Goal: Book appointment/travel/reservation

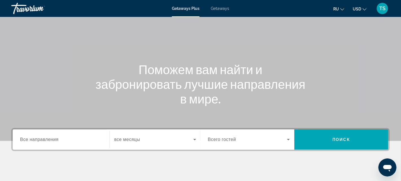
scroll to position [56, 0]
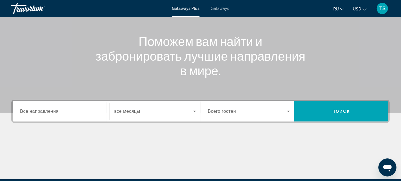
click at [66, 112] on input "Destination Все направления" at bounding box center [61, 111] width 82 height 7
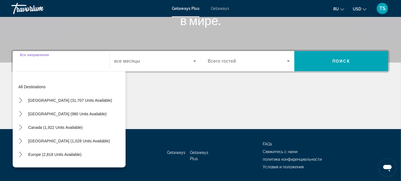
scroll to position [123, 0]
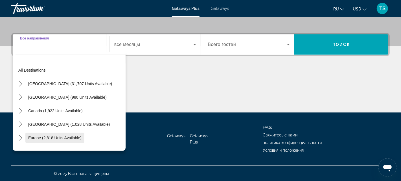
click at [66, 138] on span "Europe (2,818 units available)" at bounding box center [54, 138] width 53 height 5
type input "**********"
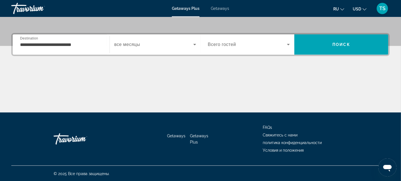
click at [66, 138] on div "Go Home" at bounding box center [82, 139] width 56 height 17
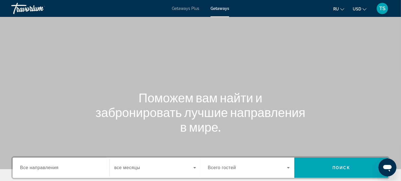
click at [195, 167] on icon "Search widget" at bounding box center [194, 168] width 7 height 7
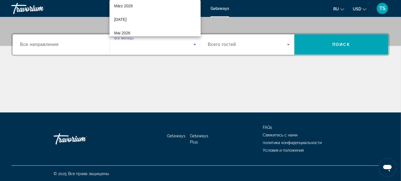
scroll to position [113, 0]
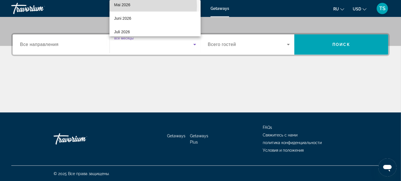
click at [145, 6] on mat-option "Mai 2026" at bounding box center [154, 5] width 91 height 14
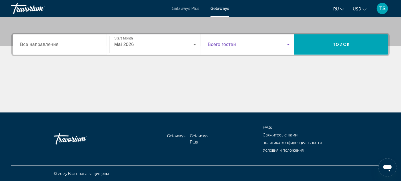
click at [286, 44] on icon "Search widget" at bounding box center [288, 44] width 7 height 7
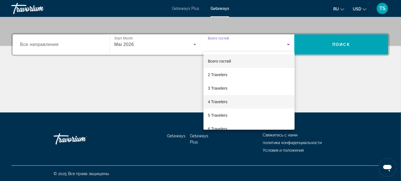
click at [237, 104] on mat-option "4 Travelers" at bounding box center [248, 102] width 91 height 14
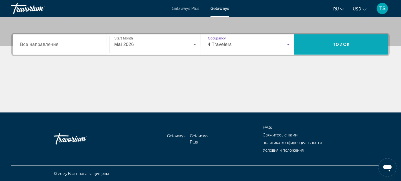
click at [351, 46] on span "Search" at bounding box center [341, 45] width 94 height 14
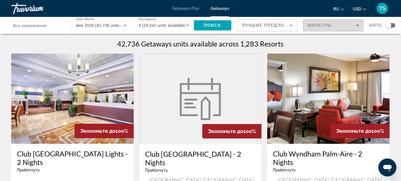
click at [358, 24] on icon "Filters" at bounding box center [357, 25] width 3 height 3
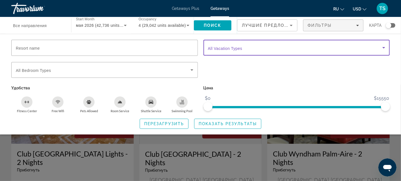
click at [383, 48] on icon "Search widget" at bounding box center [383, 47] width 3 height 1
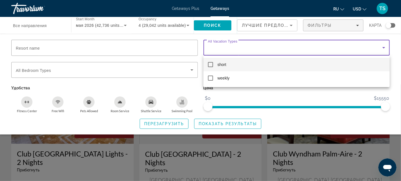
click at [383, 47] on div at bounding box center [200, 90] width 401 height 181
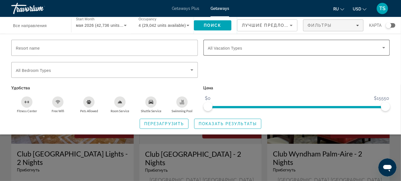
click at [383, 47] on icon "Search widget" at bounding box center [383, 47] width 3 height 1
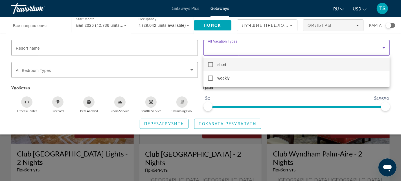
click at [383, 47] on div at bounding box center [200, 90] width 401 height 181
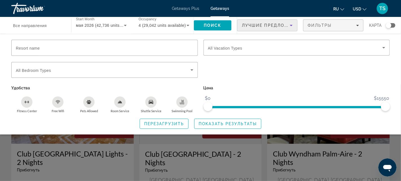
click at [291, 26] on icon "Sort by" at bounding box center [291, 25] width 7 height 7
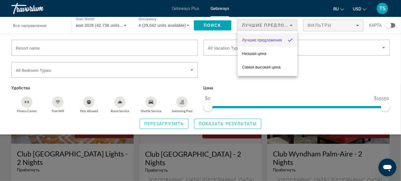
click at [291, 26] on div at bounding box center [200, 90] width 401 height 181
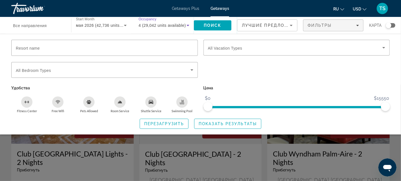
click at [187, 24] on icon "Search widget" at bounding box center [188, 25] width 7 height 7
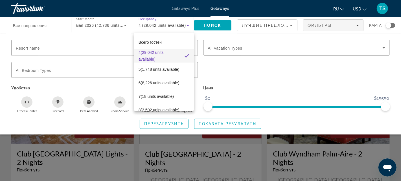
click at [187, 24] on div at bounding box center [200, 90] width 401 height 181
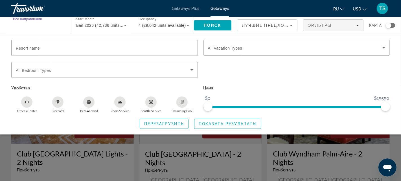
click at [48, 22] on input "Destination Все направления" at bounding box center [38, 25] width 51 height 7
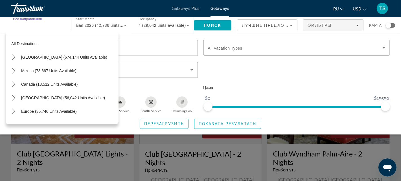
click at [53, 26] on input "Destination Все направления" at bounding box center [38, 25] width 51 height 7
click at [389, 26] on div "Search widget" at bounding box center [389, 26] width 6 height 6
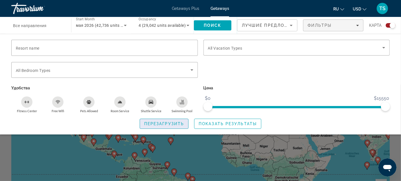
click at [183, 124] on span "Перезагрузить" at bounding box center [164, 124] width 40 height 5
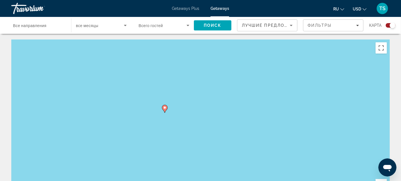
click at [165, 108] on image "Main content" at bounding box center [164, 107] width 3 height 3
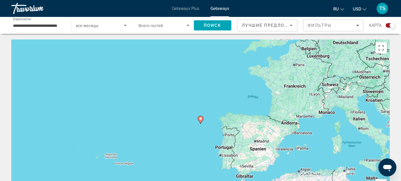
click at [202, 118] on image "Main content" at bounding box center [200, 118] width 3 height 3
type input "**********"
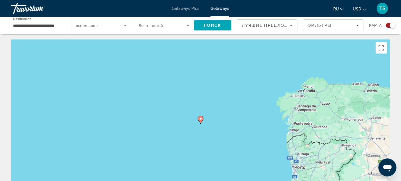
click at [201, 120] on image "Main content" at bounding box center [200, 118] width 3 height 3
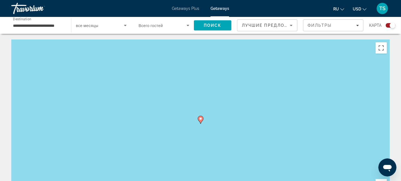
click at [201, 119] on image "Main content" at bounding box center [200, 118] width 3 height 3
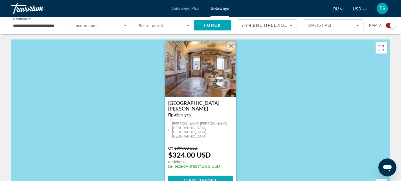
click at [207, 179] on span "View Resort" at bounding box center [200, 181] width 33 height 5
